Goal: Transaction & Acquisition: Download file/media

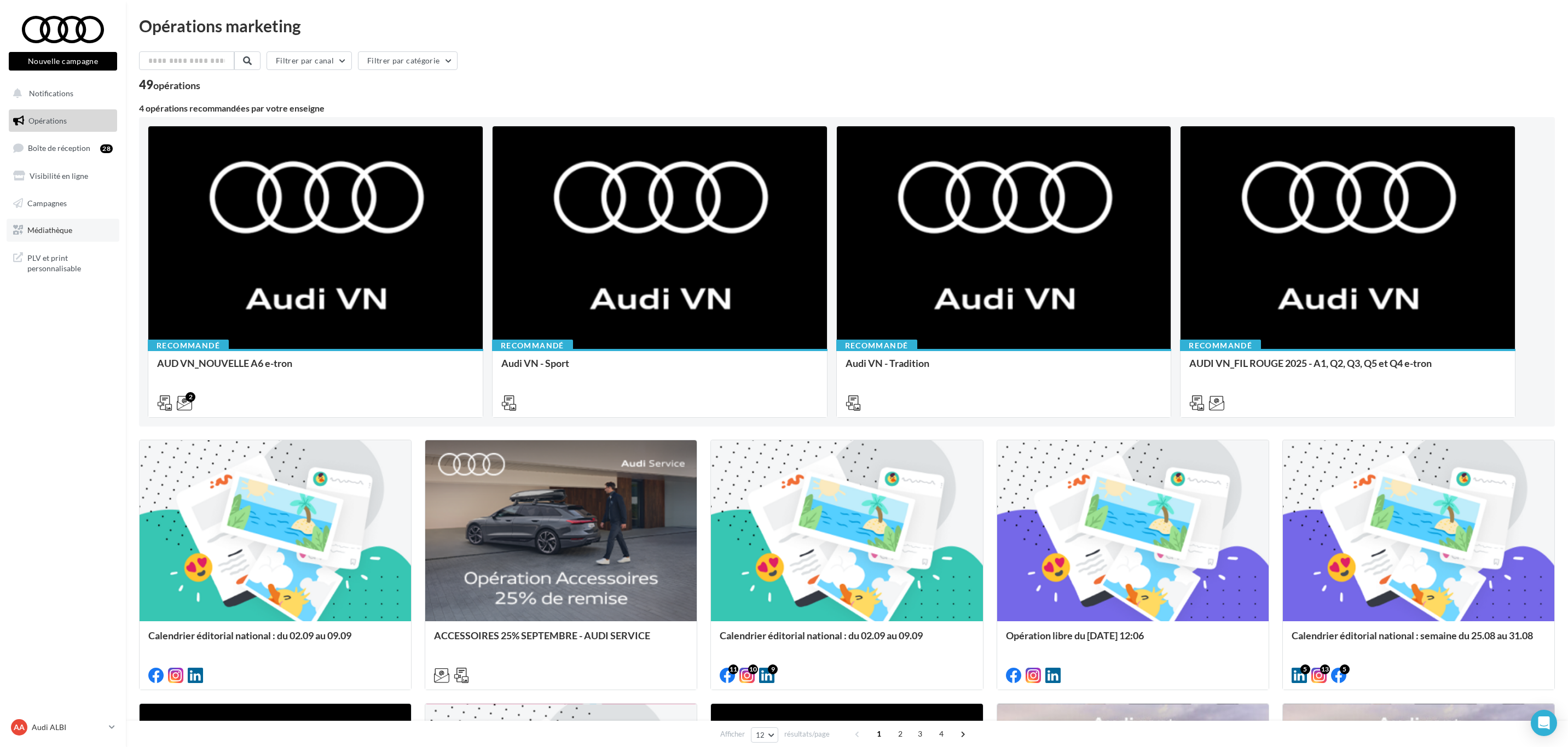
click at [63, 219] on link "Médiathèque" at bounding box center [63, 231] width 113 height 23
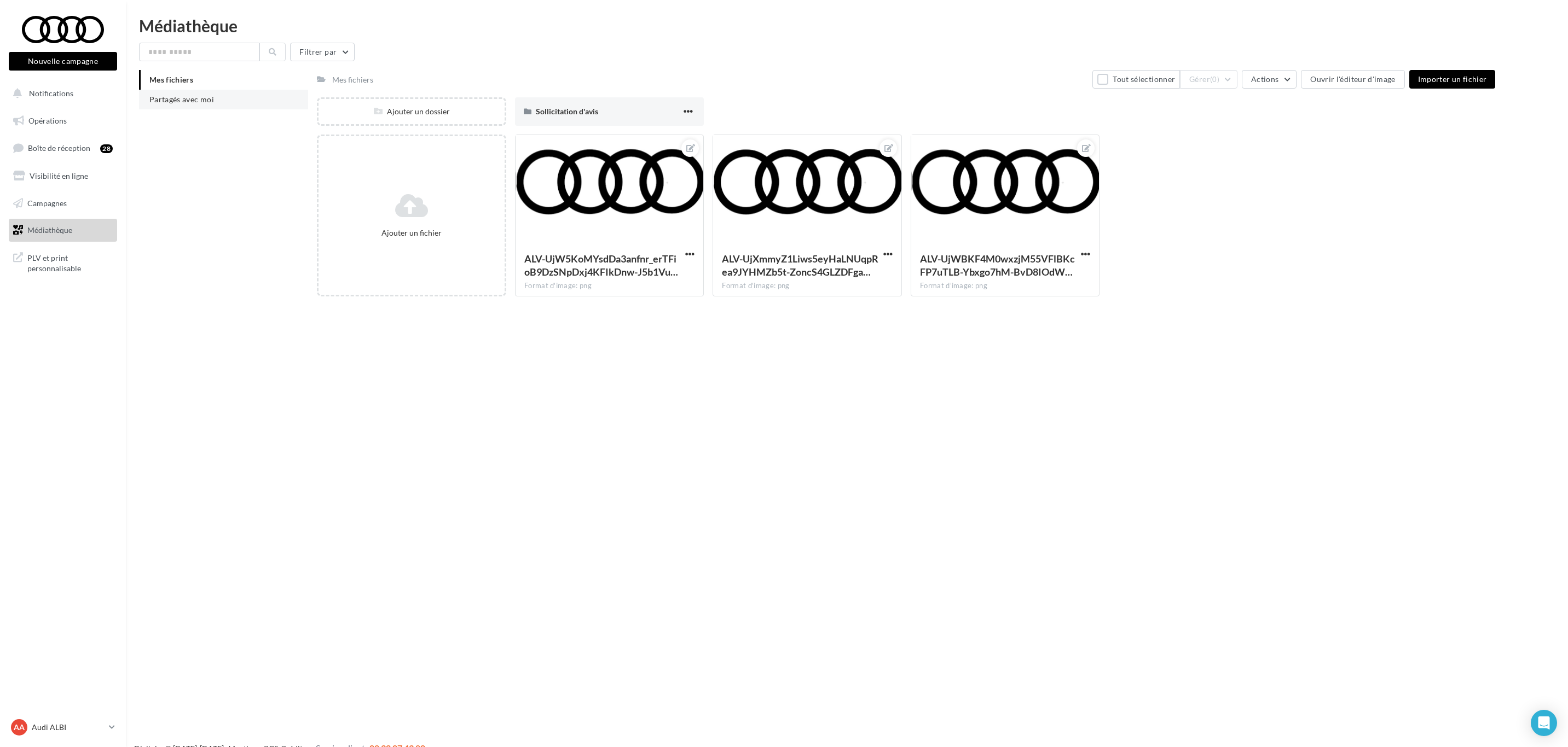
click at [195, 103] on span "Partagés avec moi" at bounding box center [181, 99] width 65 height 9
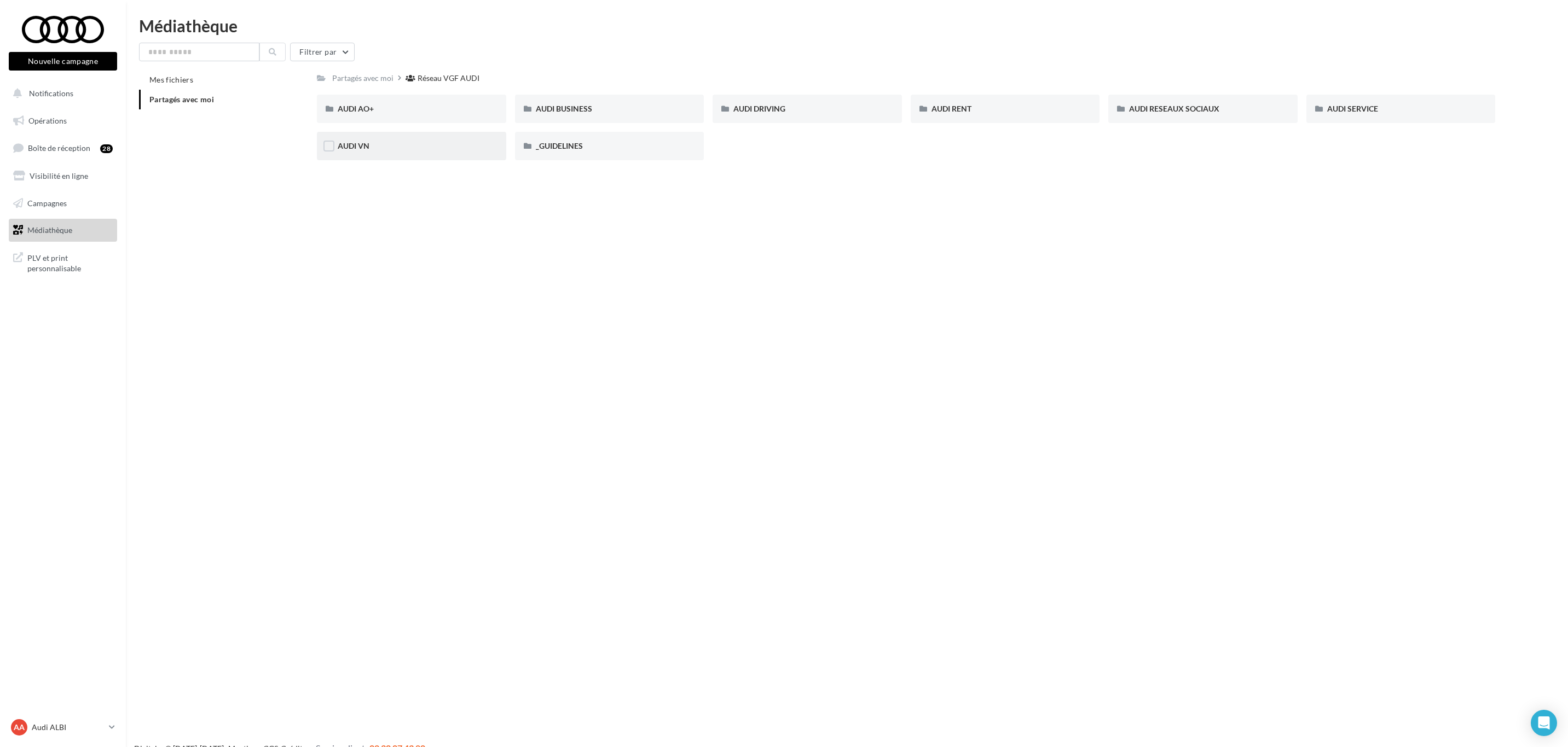
click at [382, 146] on div "AUDI VN" at bounding box center [411, 146] width 148 height 11
click at [440, 84] on div "Réseau VGF AUDI" at bounding box center [451, 78] width 62 height 11
click at [592, 139] on div "_GUIDELINES" at bounding box center [609, 146] width 189 height 29
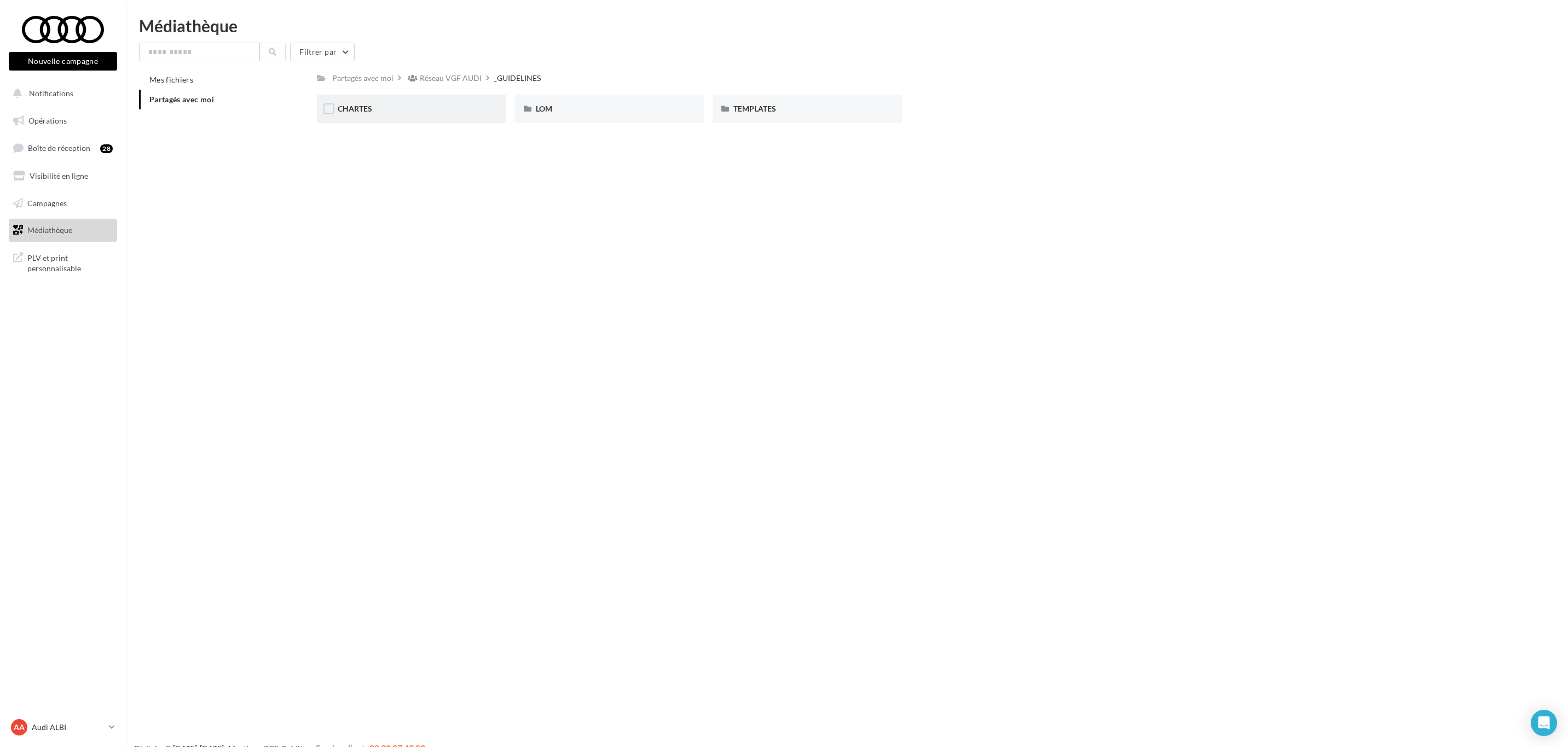
click at [404, 103] on div "CHARTES" at bounding box center [411, 109] width 148 height 11
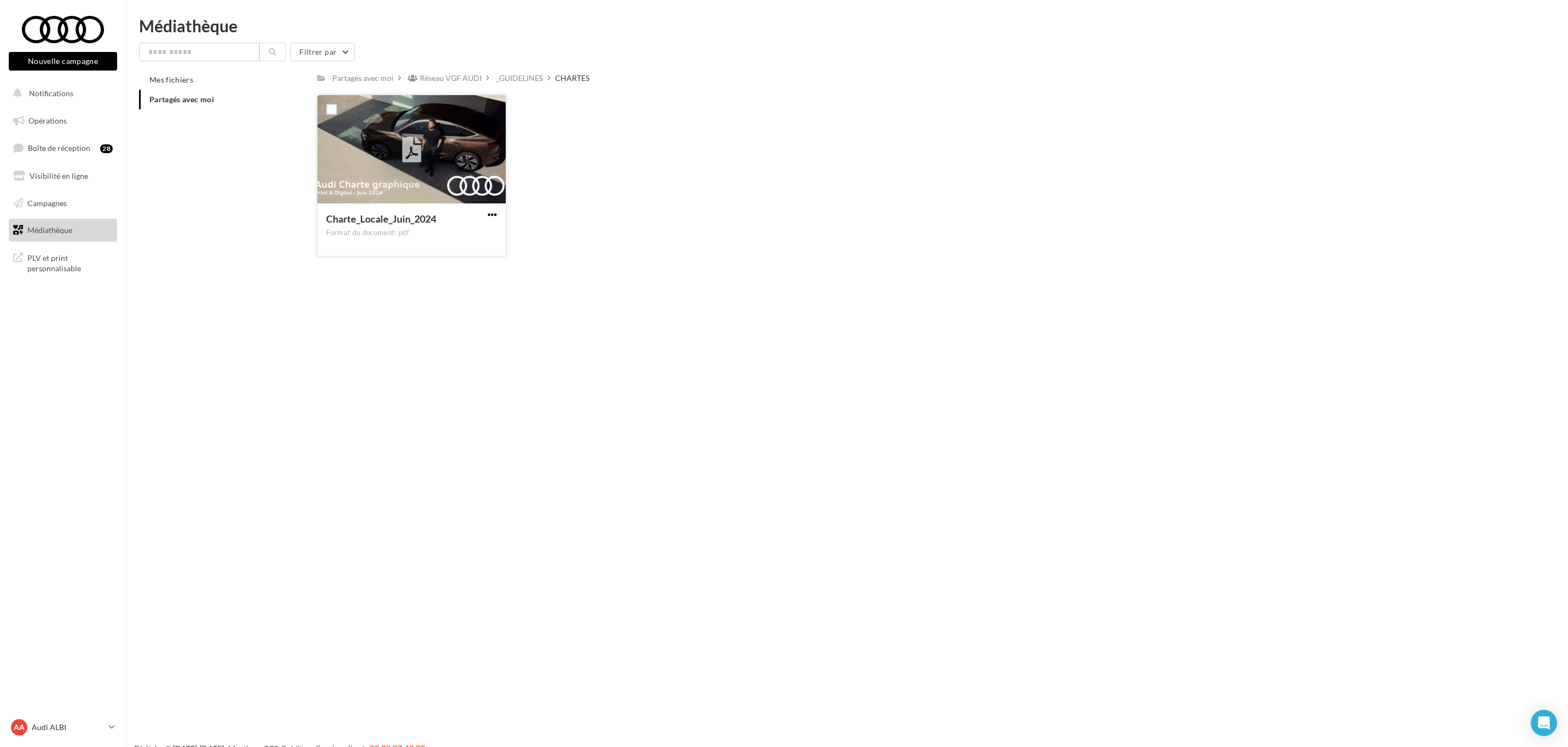
click at [492, 217] on span "button" at bounding box center [492, 214] width 9 height 9
click at [471, 241] on button "Télécharger" at bounding box center [444, 236] width 110 height 29
